Goal: Information Seeking & Learning: Learn about a topic

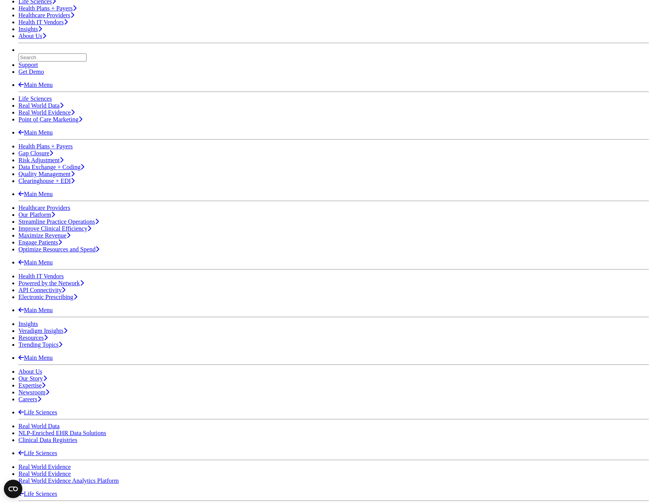
scroll to position [77, 0]
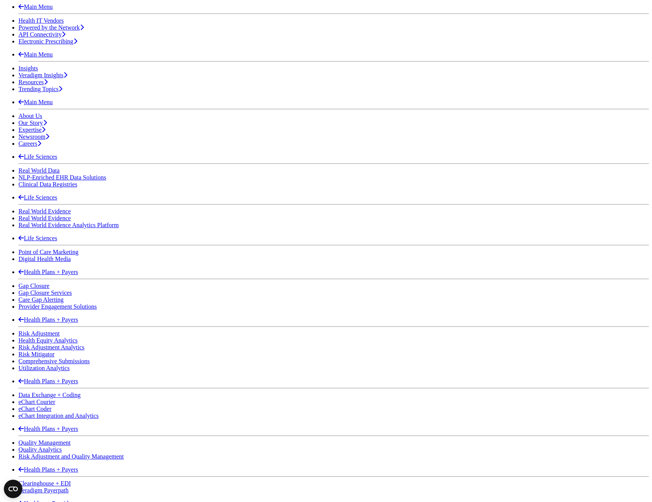
scroll to position [423, 0]
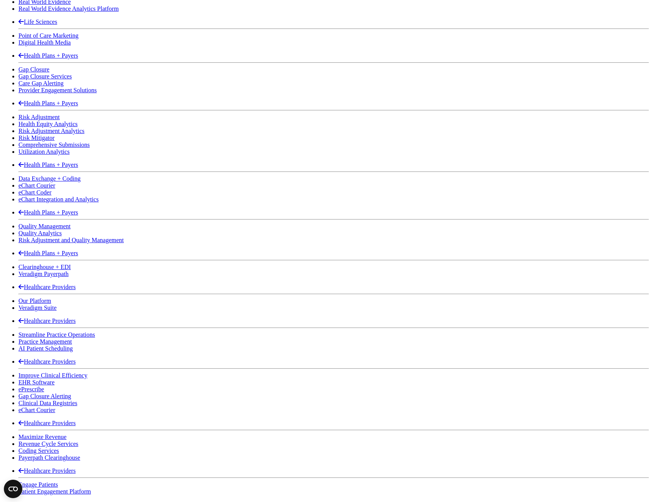
scroll to position [577, 0]
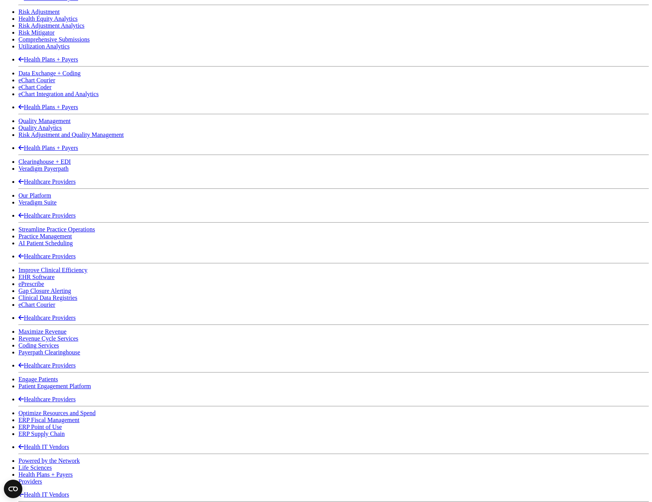
scroll to position [692, 0]
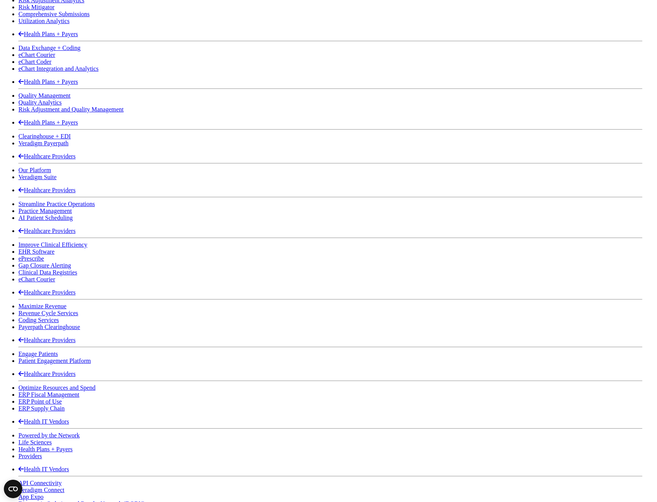
drag, startPoint x: 464, startPoint y: 73, endPoint x: 460, endPoint y: 80, distance: 7.3
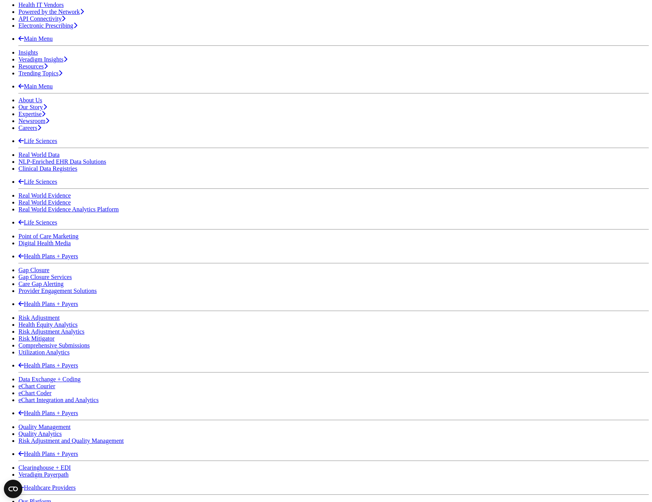
scroll to position [231, 0]
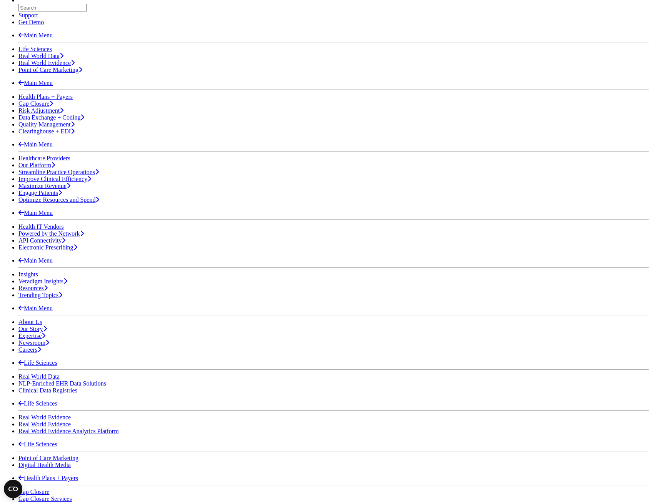
scroll to position [154, 0]
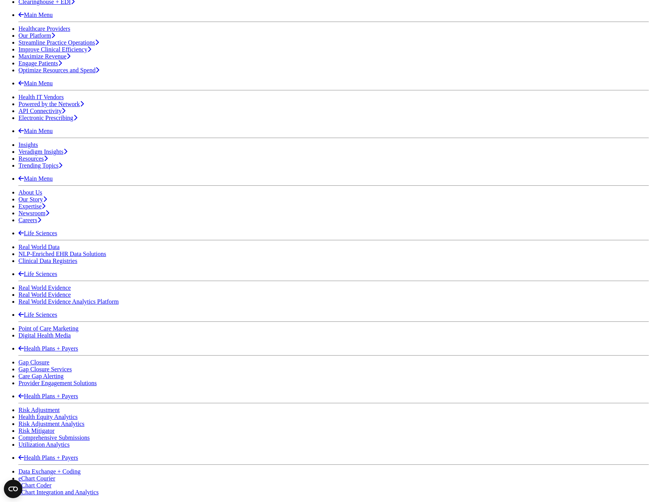
scroll to position [423, 0]
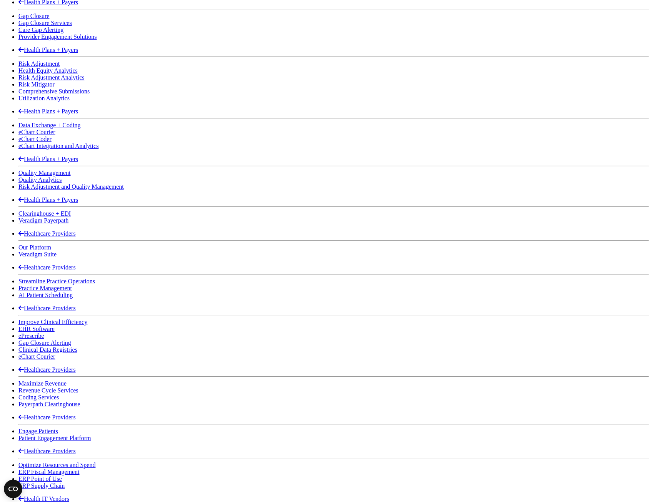
scroll to position [615, 0]
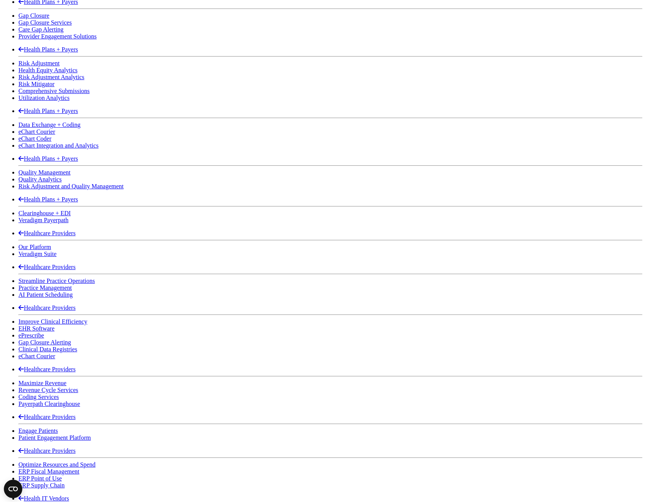
drag, startPoint x: 461, startPoint y: 28, endPoint x: 449, endPoint y: 38, distance: 15.6
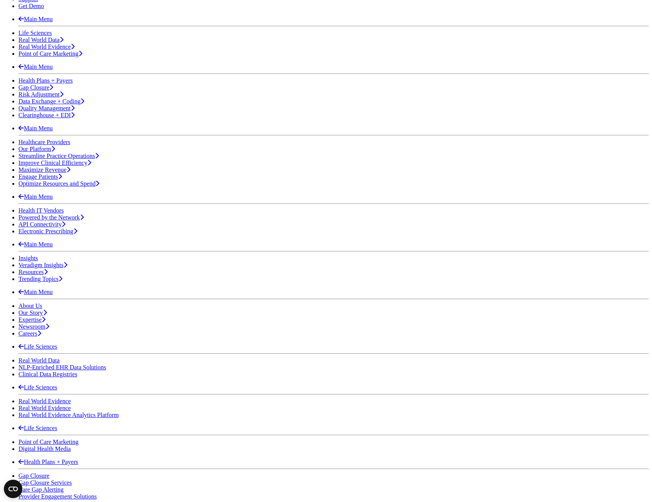
scroll to position [154, 0]
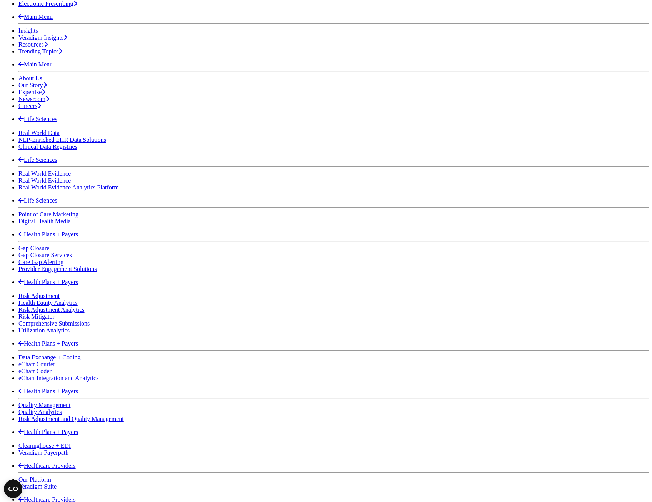
scroll to position [384, 0]
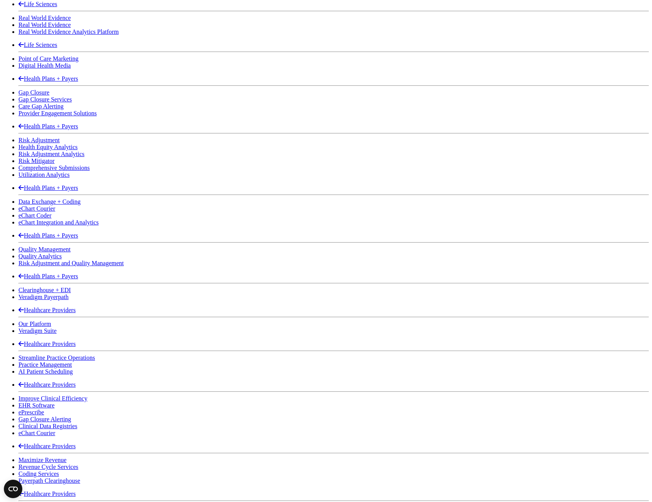
scroll to position [692, 0]
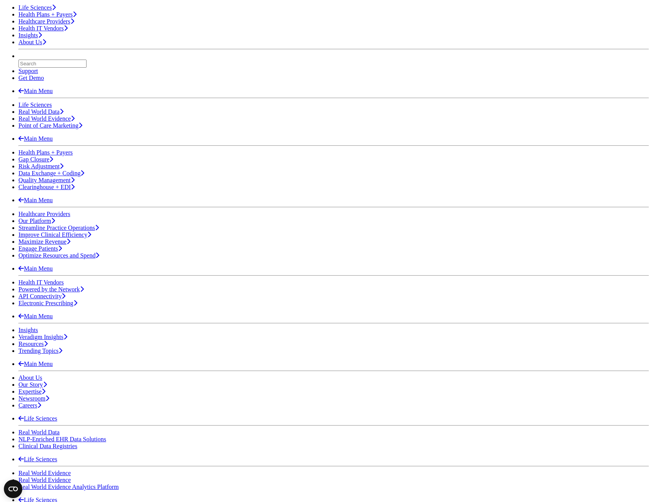
scroll to position [115, 0]
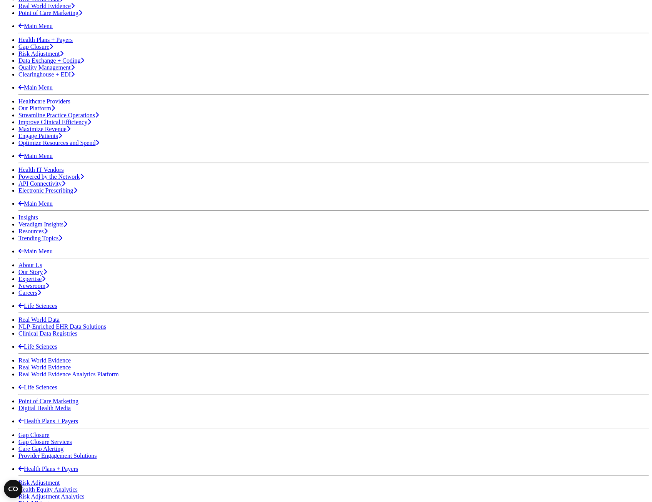
scroll to position [38, 0]
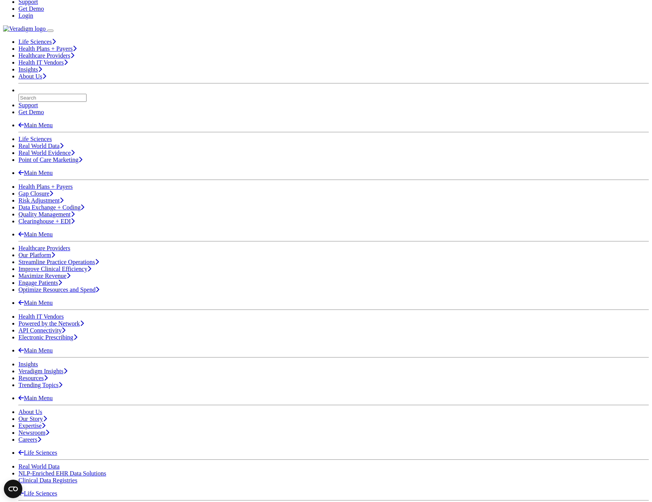
scroll to position [38, 0]
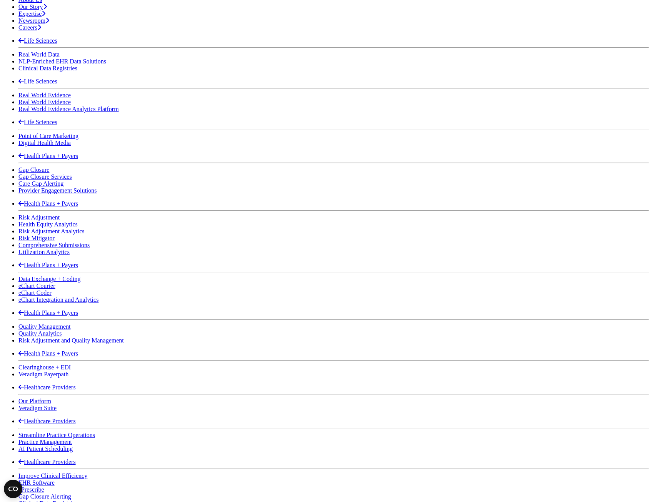
scroll to position [461, 0]
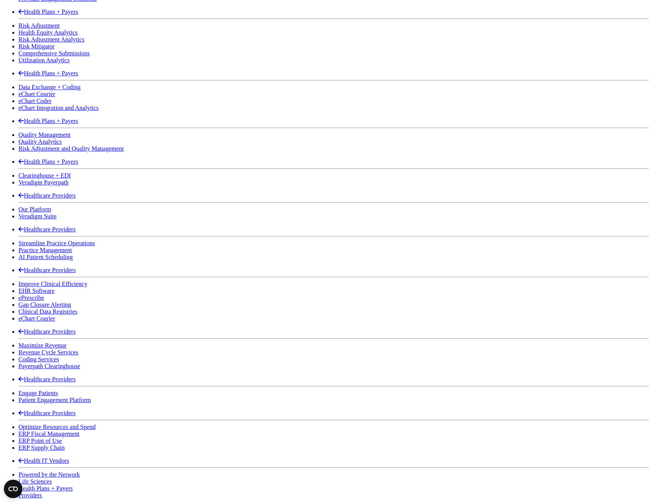
scroll to position [654, 0]
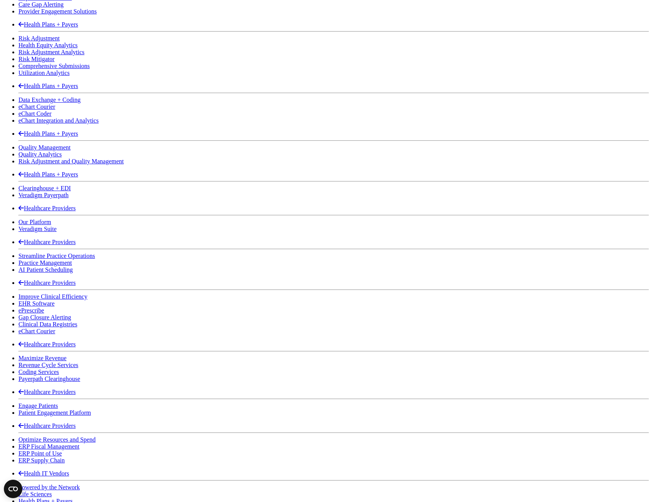
scroll to position [638, 0]
